Goal: Information Seeking & Learning: Learn about a topic

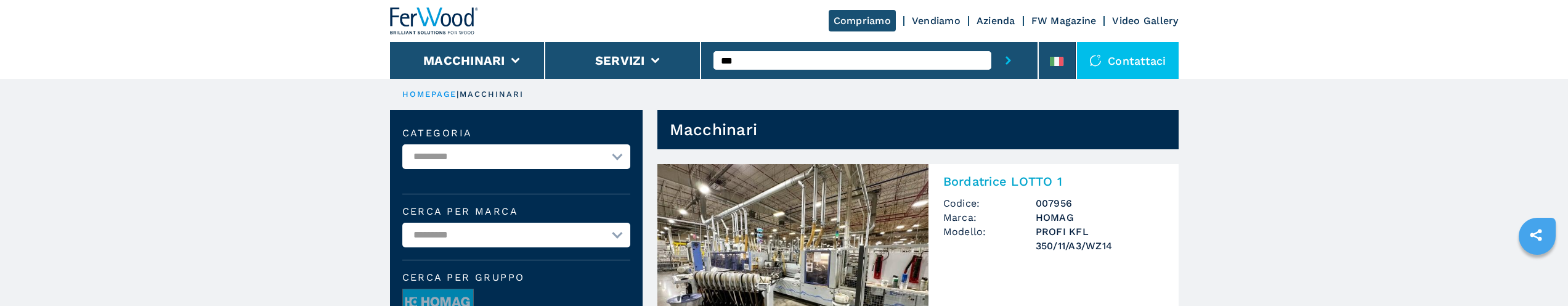
click at [985, 177] on h2 "Bordatrice LOTTO 1" at bounding box center [1053, 181] width 220 height 15
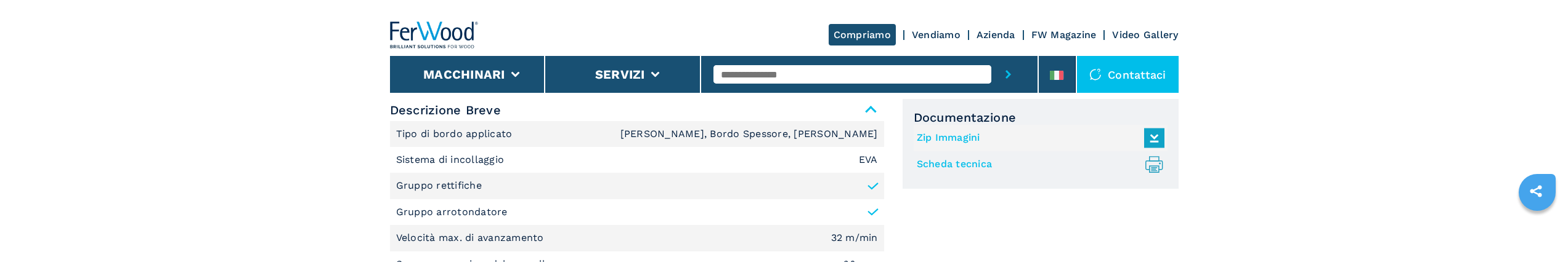
scroll to position [554, 0]
